Goal: Task Accomplishment & Management: Use online tool/utility

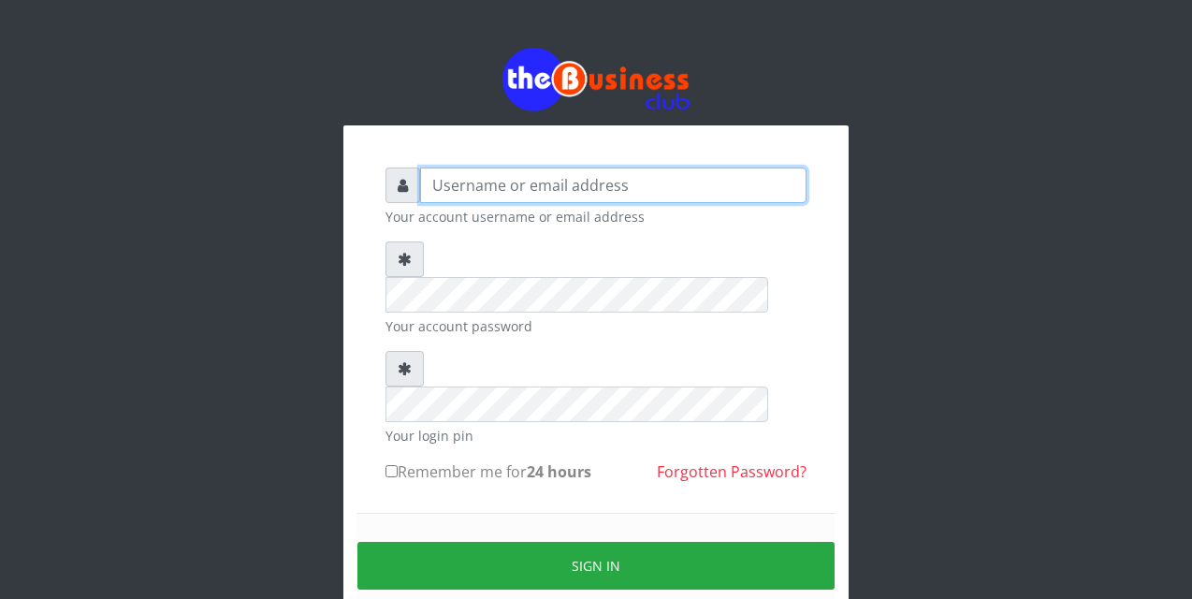
click at [434, 182] on input "text" at bounding box center [613, 185] width 386 height 36
type input "siesther"
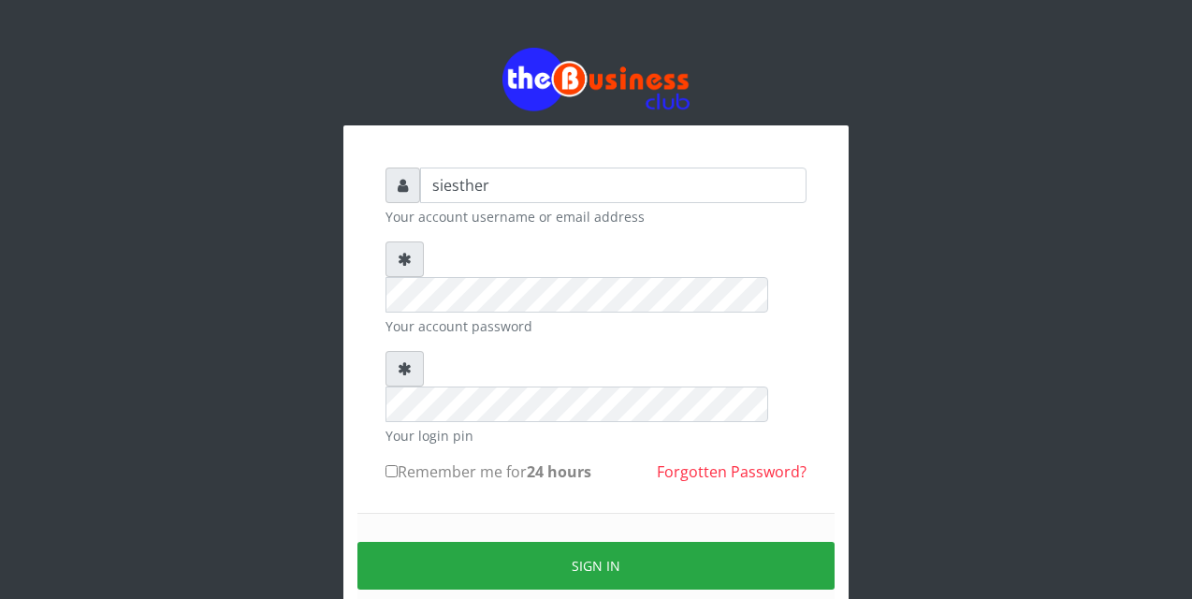
click at [432, 428] on form "siesther Your account username or email address Your account password Your logi…" at bounding box center [595, 415] width 421 height 496
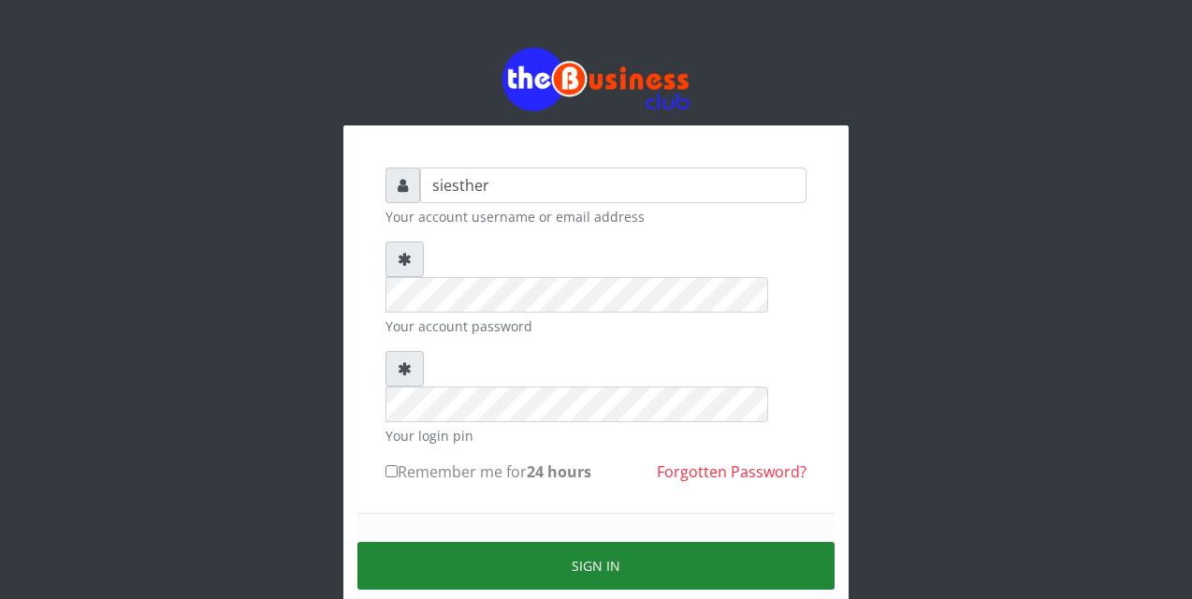
click at [641, 542] on button "Sign in" at bounding box center [595, 566] width 477 height 48
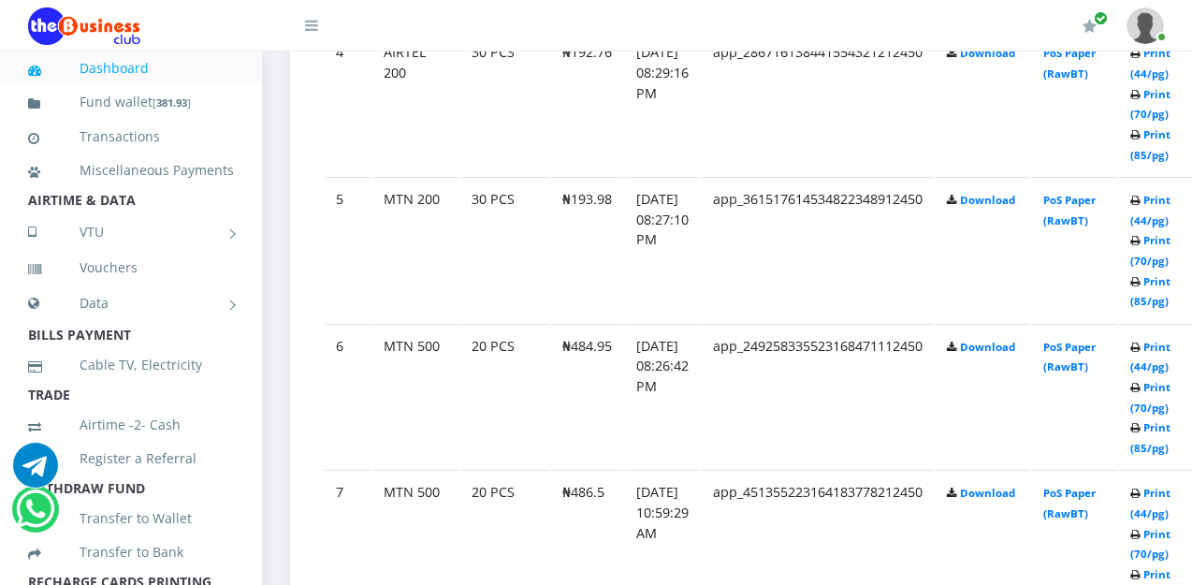
scroll to position [1609, 0]
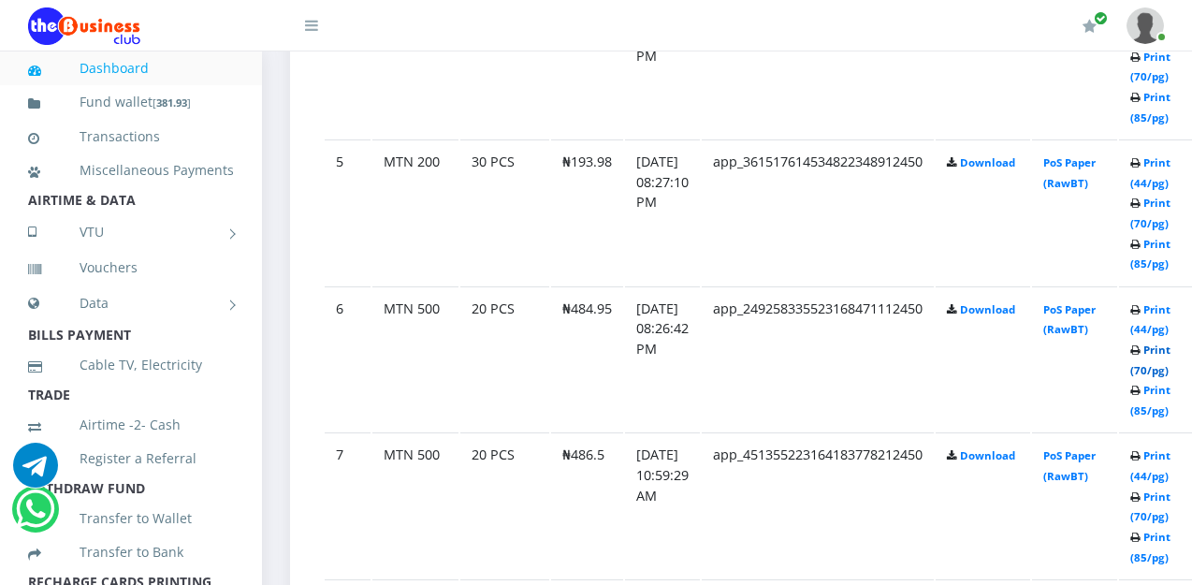
click at [1170, 359] on link "Print (70/pg)" at bounding box center [1150, 359] width 40 height 35
